Goal: Find specific page/section: Find specific page/section

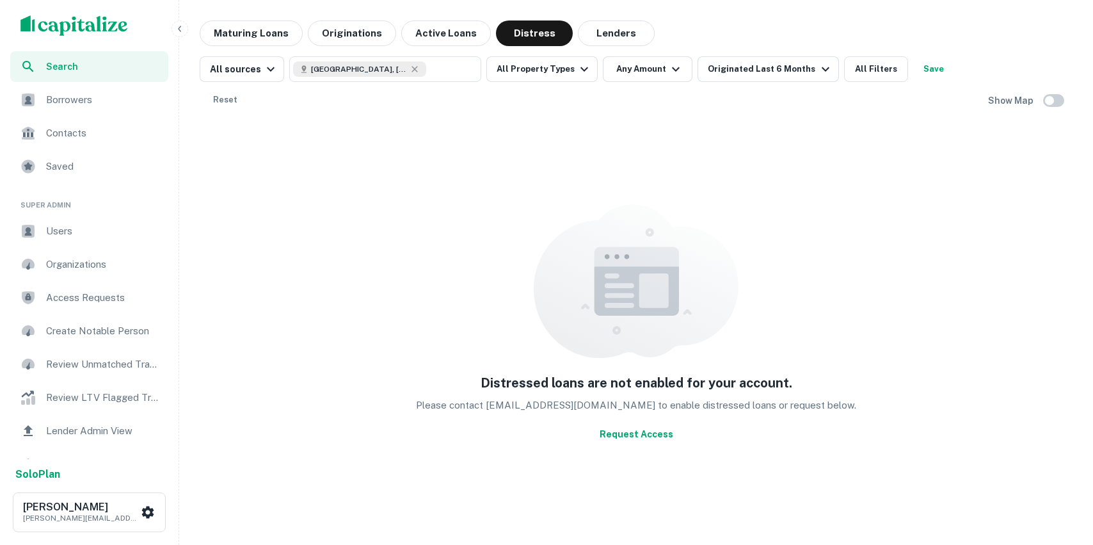
click at [51, 237] on span "Users" at bounding box center [103, 230] width 115 height 15
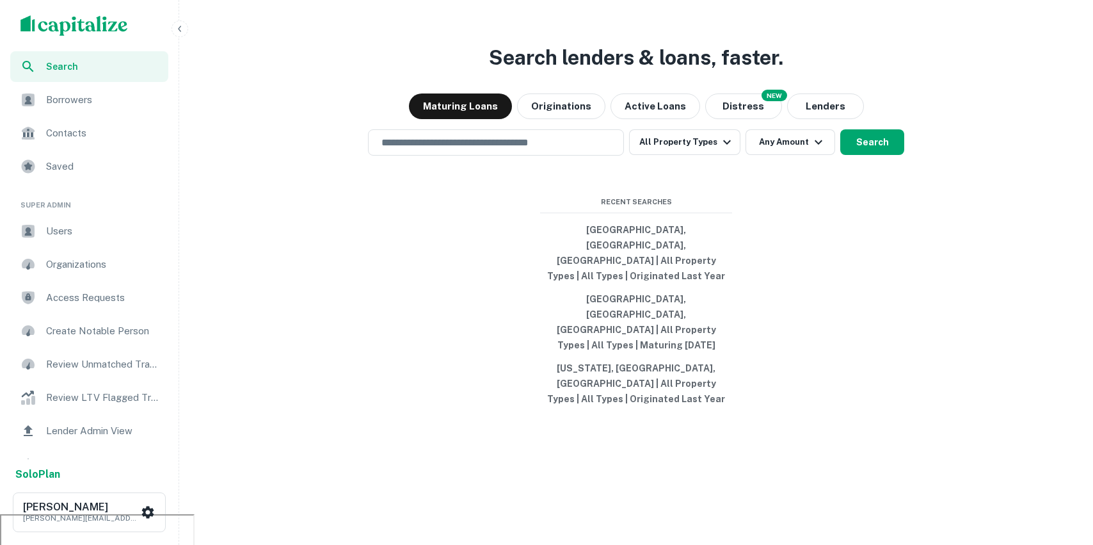
click at [66, 224] on span "Users" at bounding box center [103, 230] width 115 height 15
